Goal: Task Accomplishment & Management: Understand process/instructions

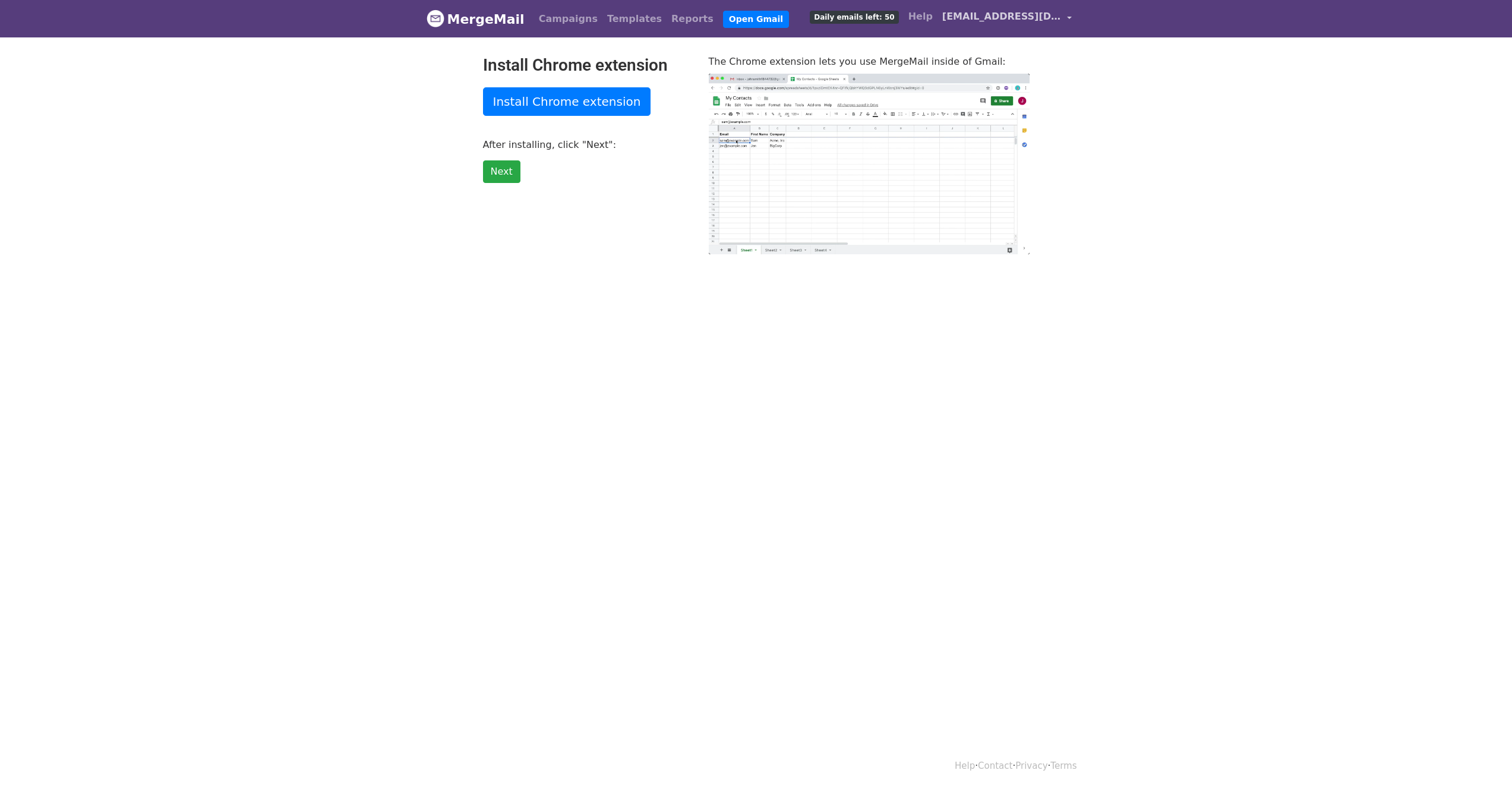
type input "28.61"
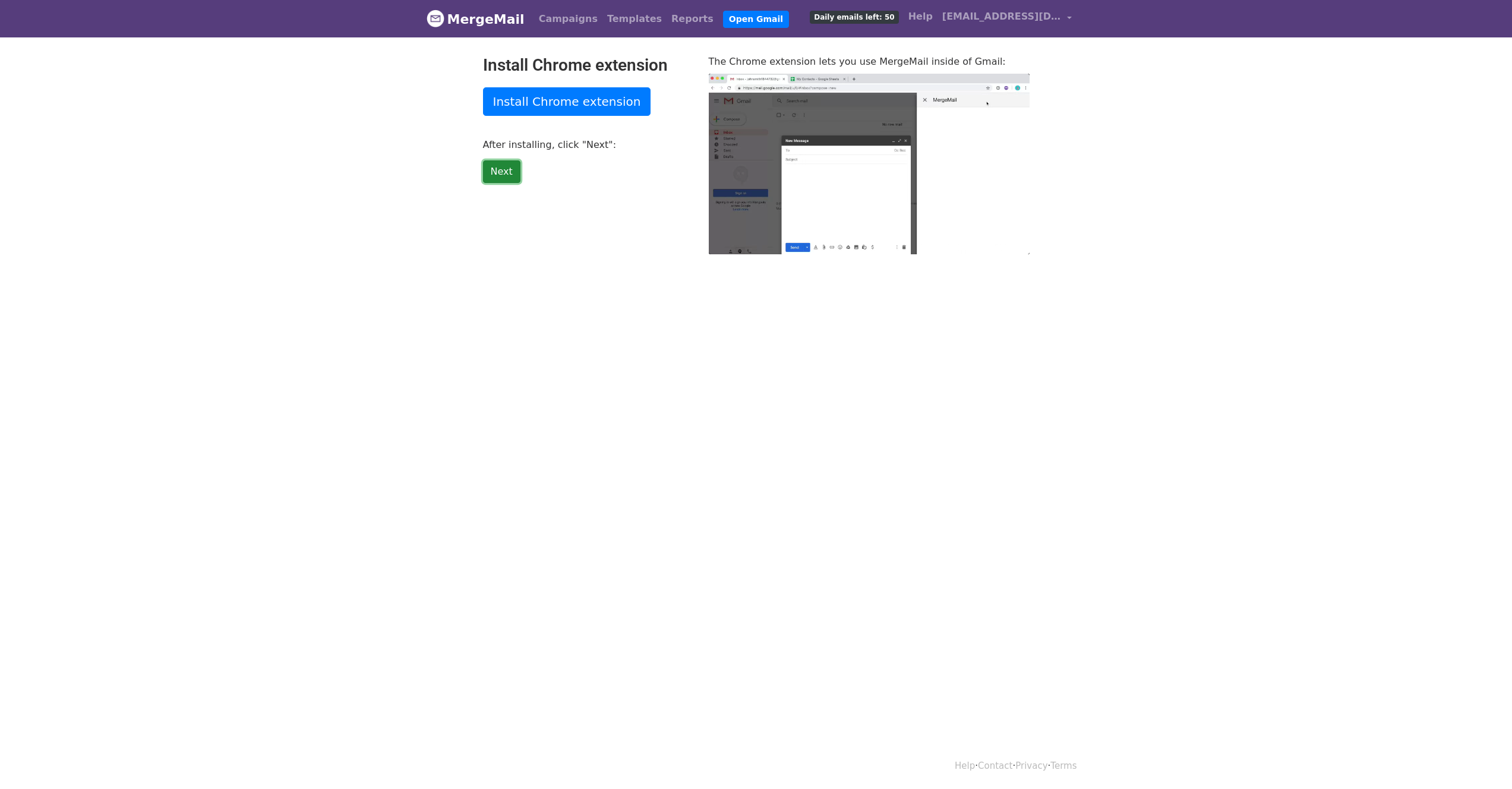
click at [506, 172] on link "Next" at bounding box center [502, 172] width 37 height 23
type input "10.44"
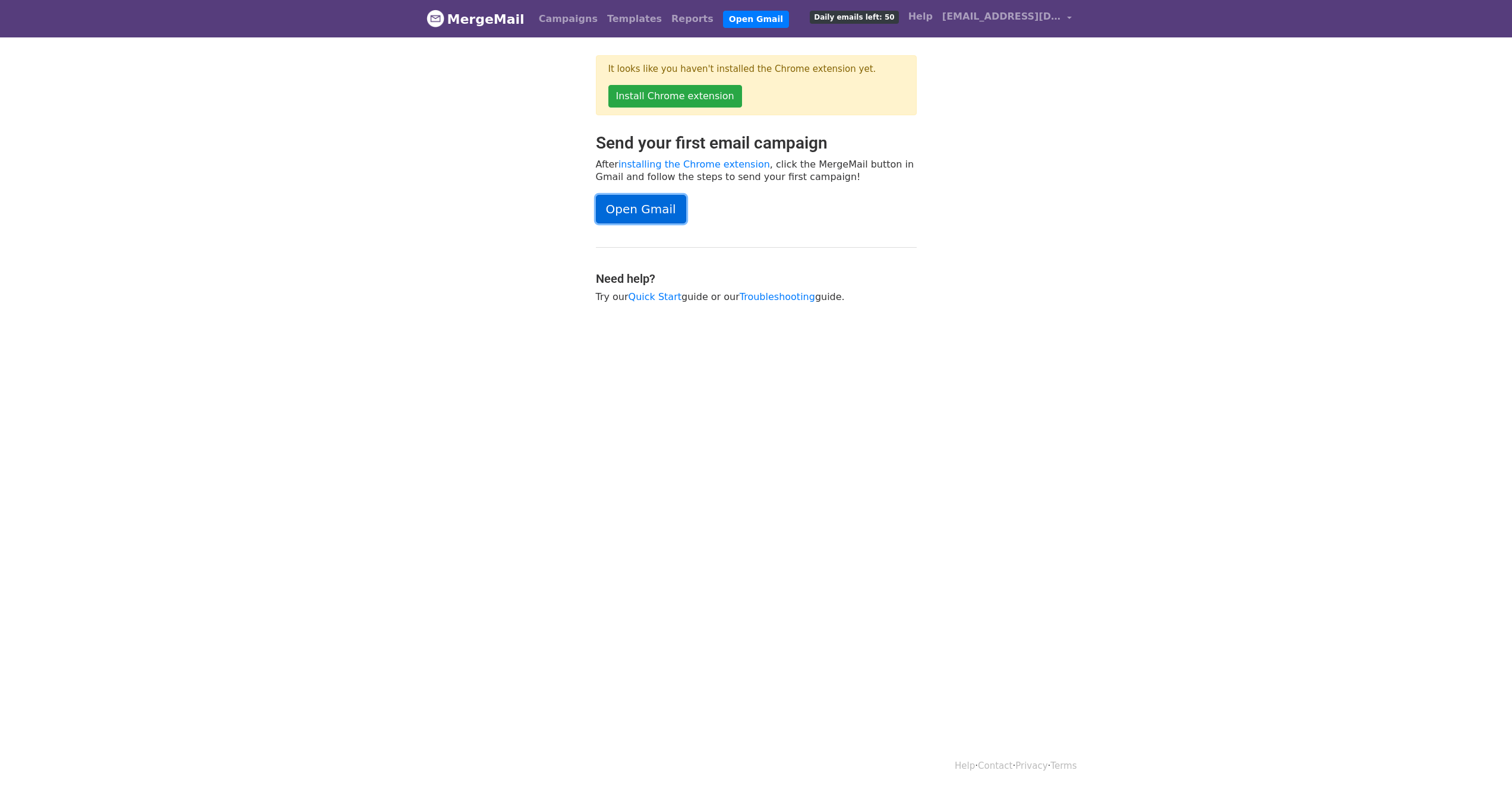
click at [653, 208] on link "Open Gmail" at bounding box center [641, 209] width 90 height 29
click at [696, 104] on link "Install Chrome extension" at bounding box center [675, 96] width 134 height 23
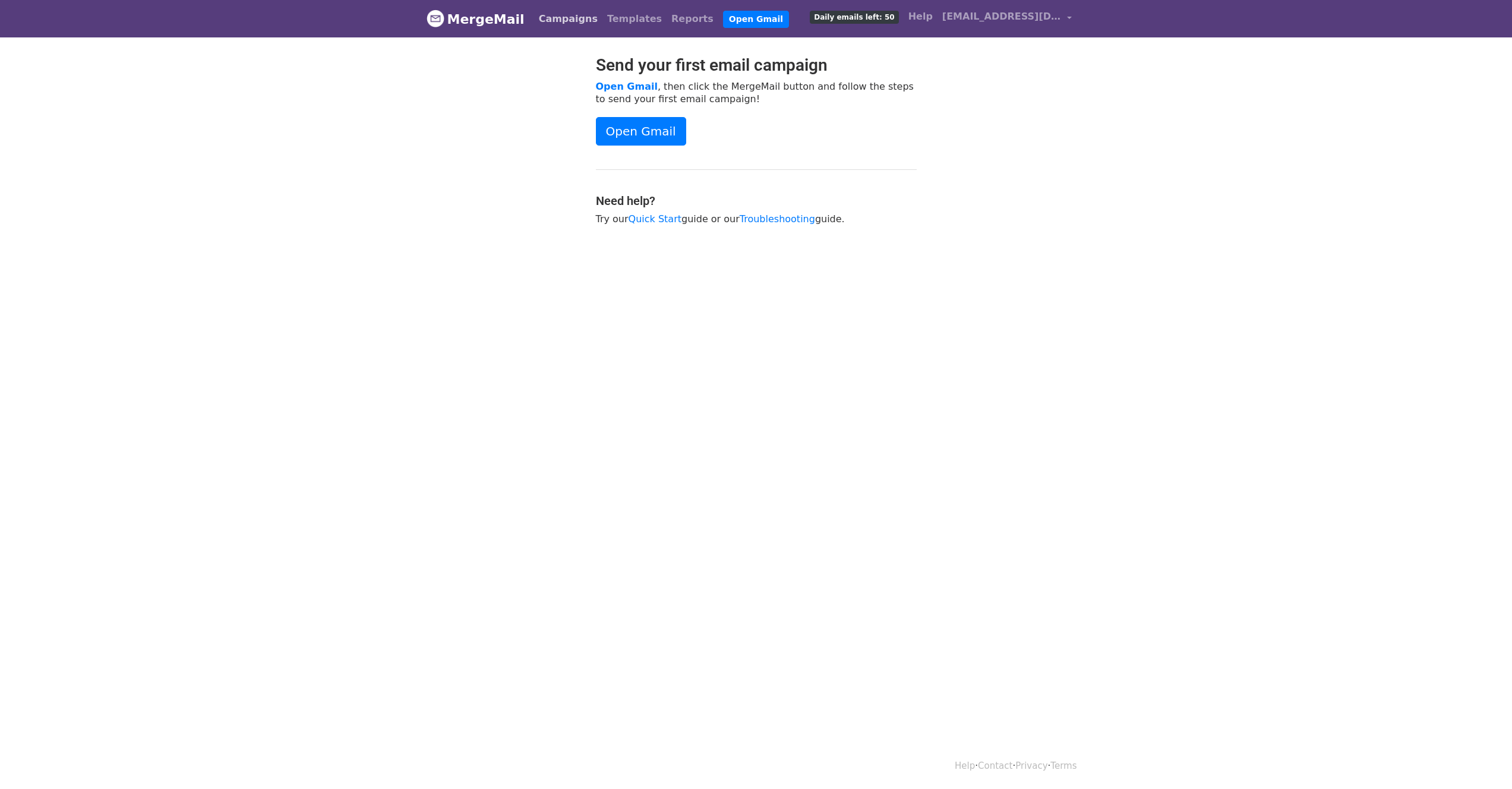
click at [567, 15] on link "Campaigns" at bounding box center [568, 19] width 69 height 24
